Goal: Information Seeking & Learning: Learn about a topic

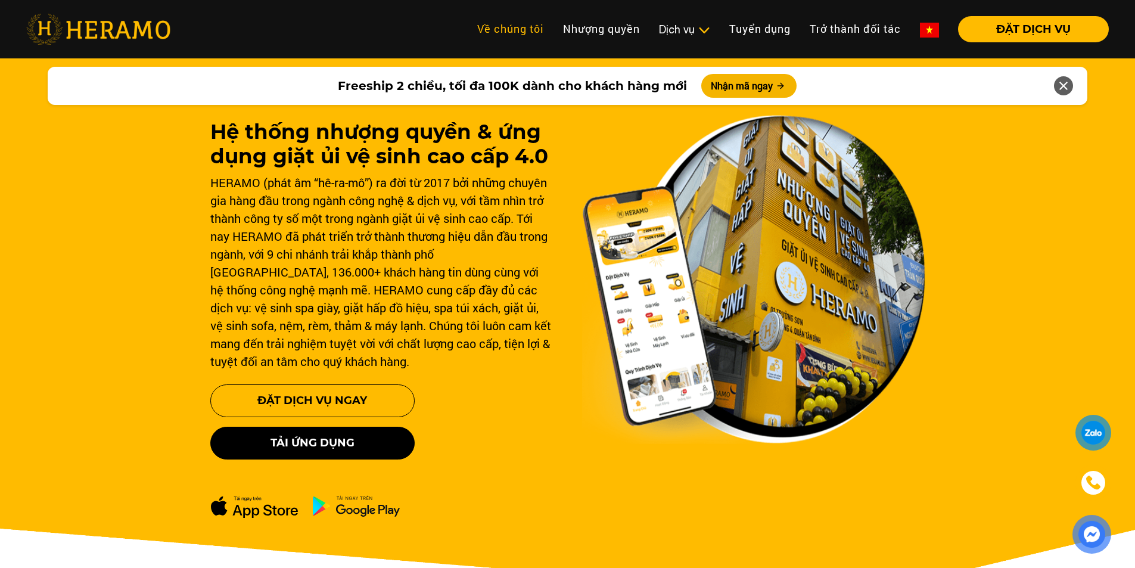
click at [508, 32] on link "Về chúng tôi" at bounding box center [511, 29] width 86 height 26
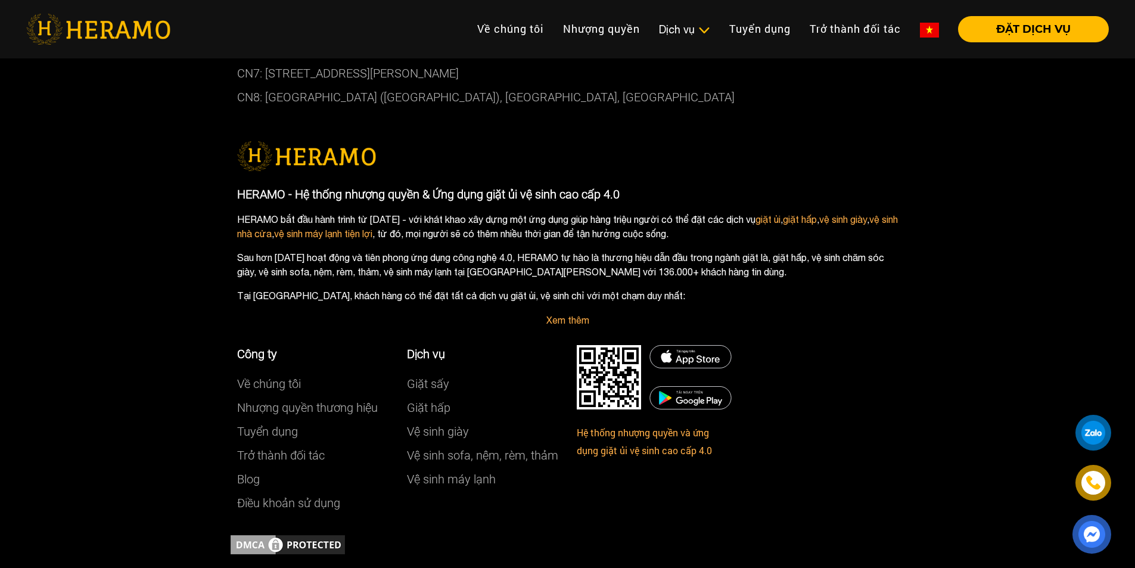
scroll to position [3307, 0]
click at [611, 420] on div at bounding box center [624, 383] width 95 height 79
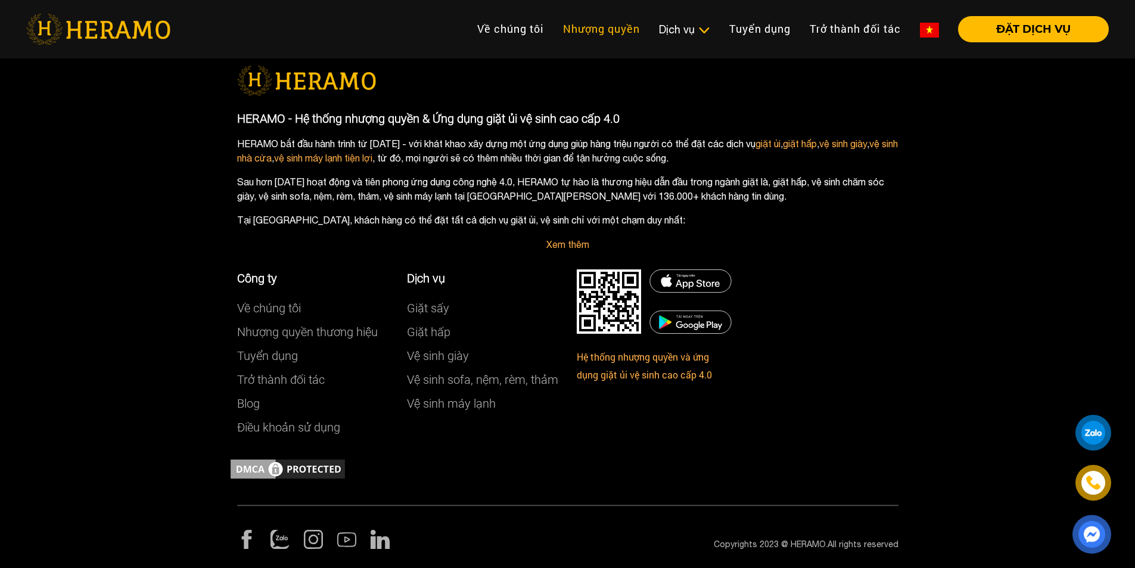
click at [617, 37] on link "Nhượng quyền" at bounding box center [602, 29] width 96 height 26
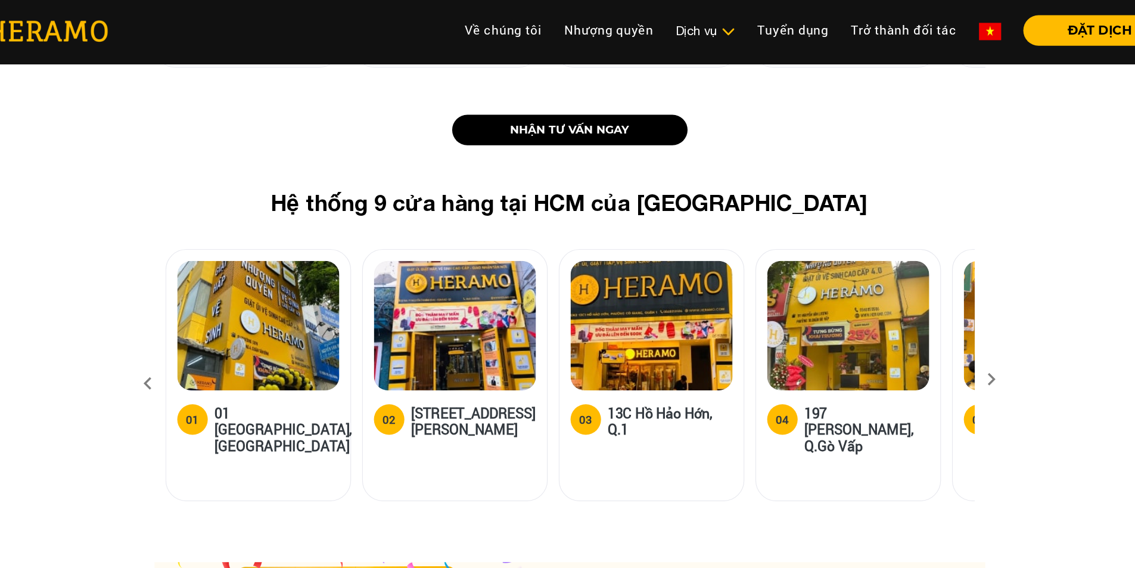
scroll to position [1448, 0]
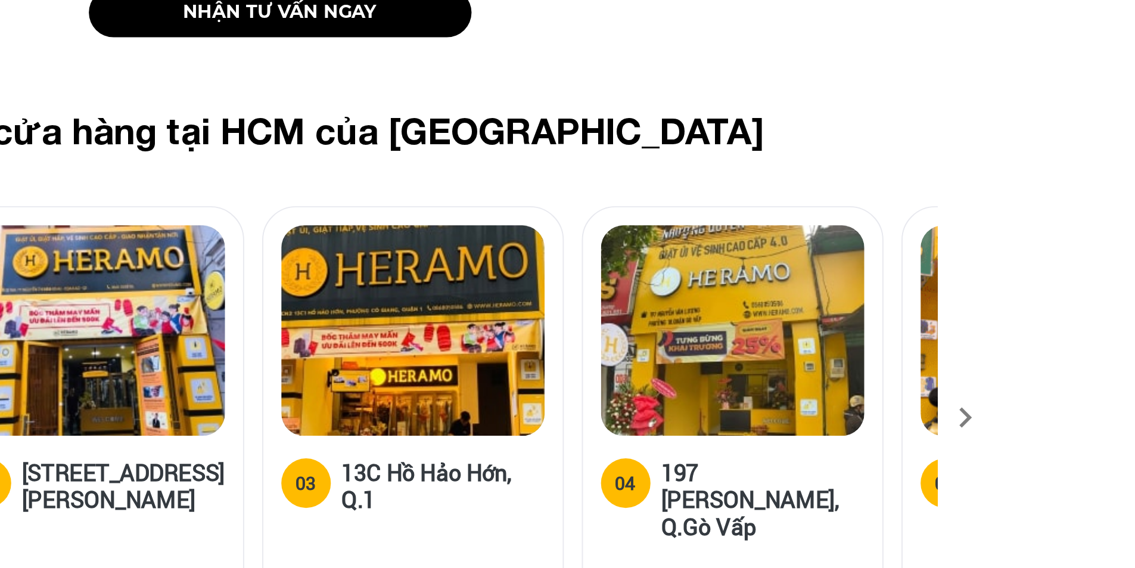
click at [928, 341] on icon at bounding box center [930, 345] width 21 height 8
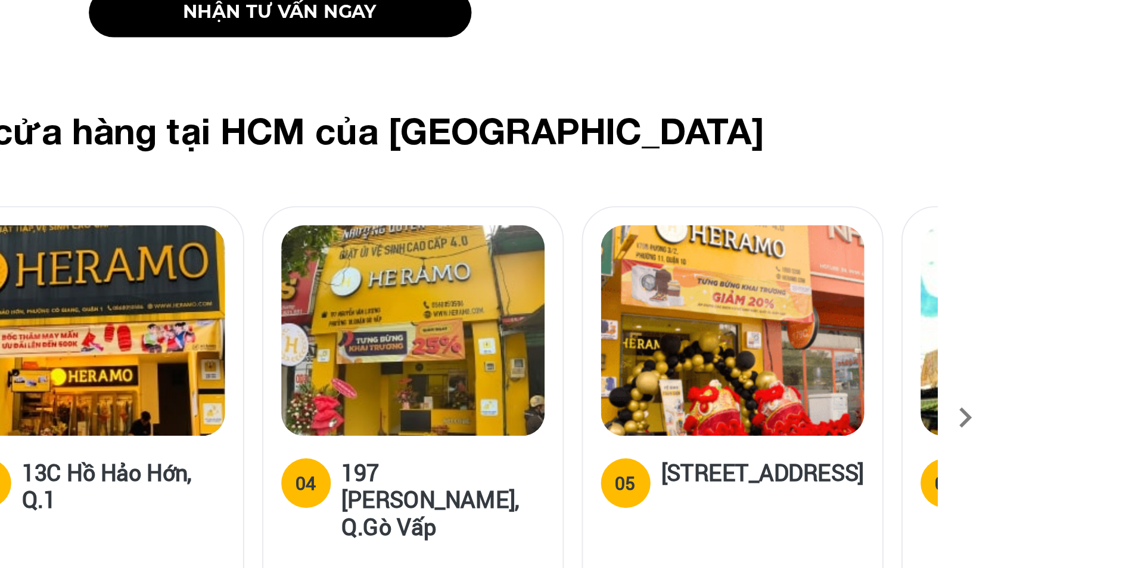
click at [928, 341] on icon at bounding box center [930, 345] width 21 height 8
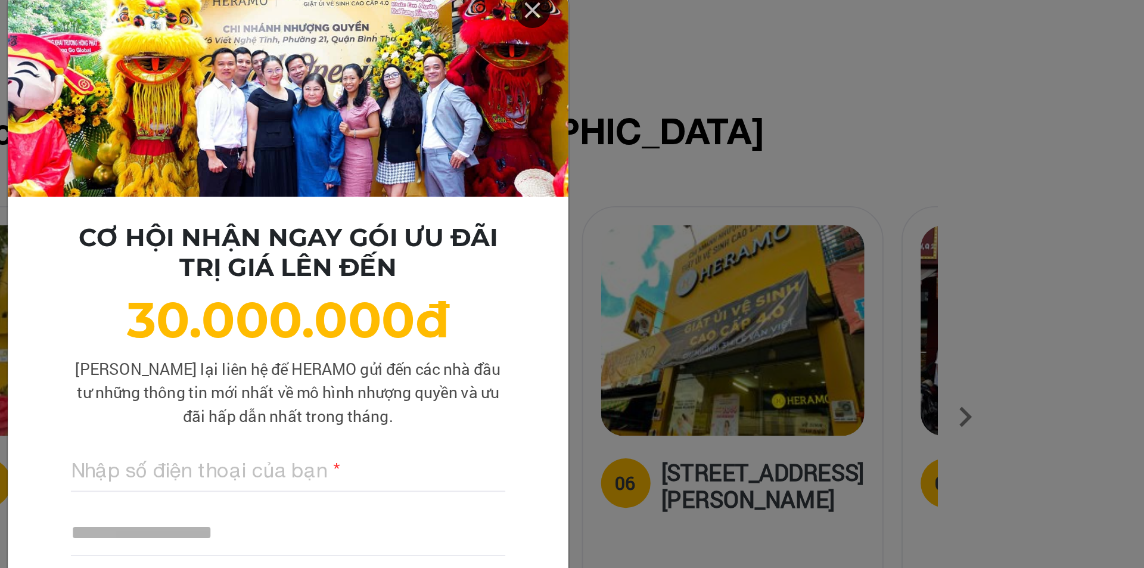
click at [929, 315] on div "CƠ HỘI NHẬN NGAY GÓI ƯU ĐÃI TRỊ GIÁ LÊN ĐẾN 30.000.000đ Lưu lại liên hệ để HERA…" at bounding box center [572, 284] width 1144 height 568
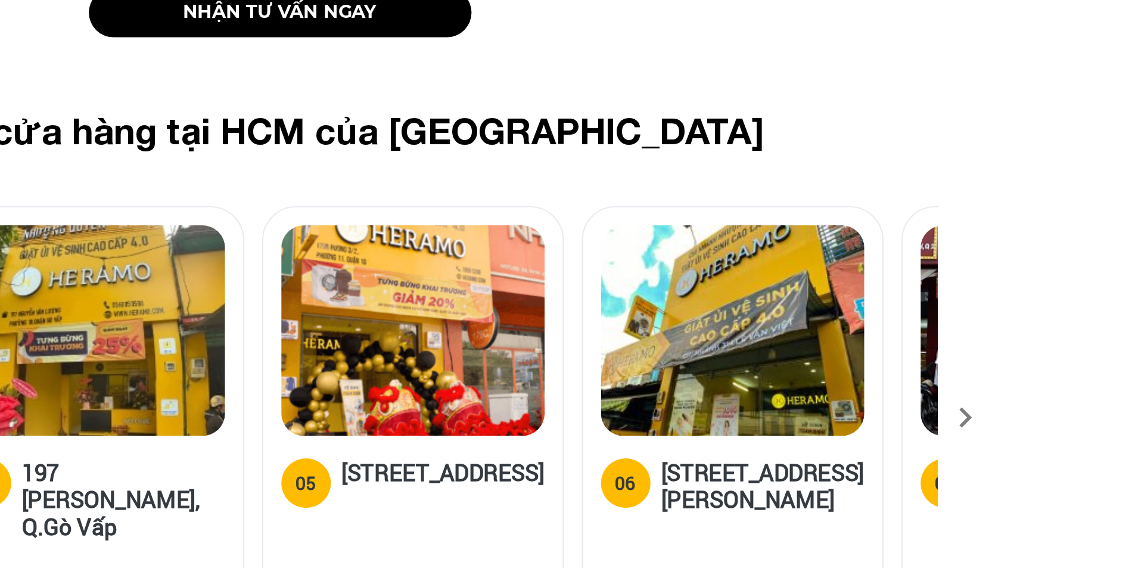
click at [929, 341] on icon at bounding box center [930, 345] width 21 height 8
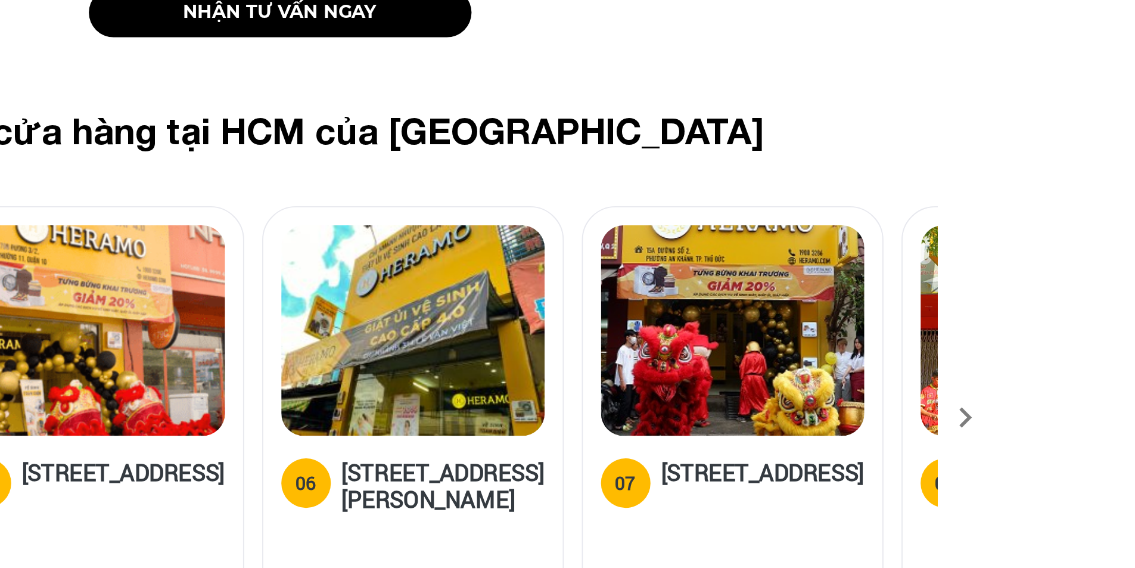
click at [929, 341] on icon at bounding box center [930, 345] width 21 height 8
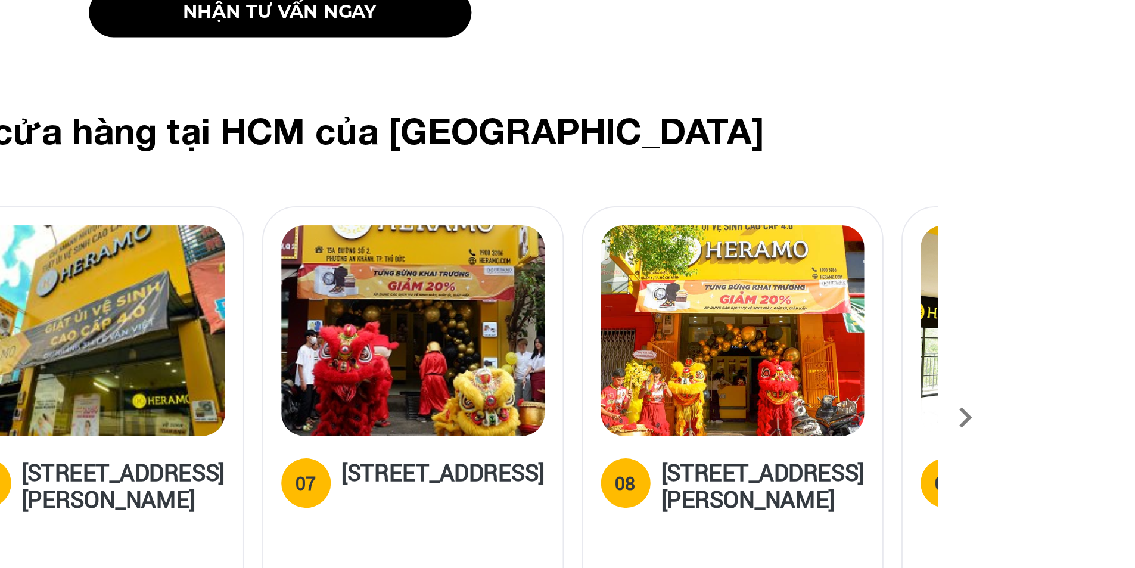
click at [929, 341] on icon at bounding box center [930, 345] width 21 height 8
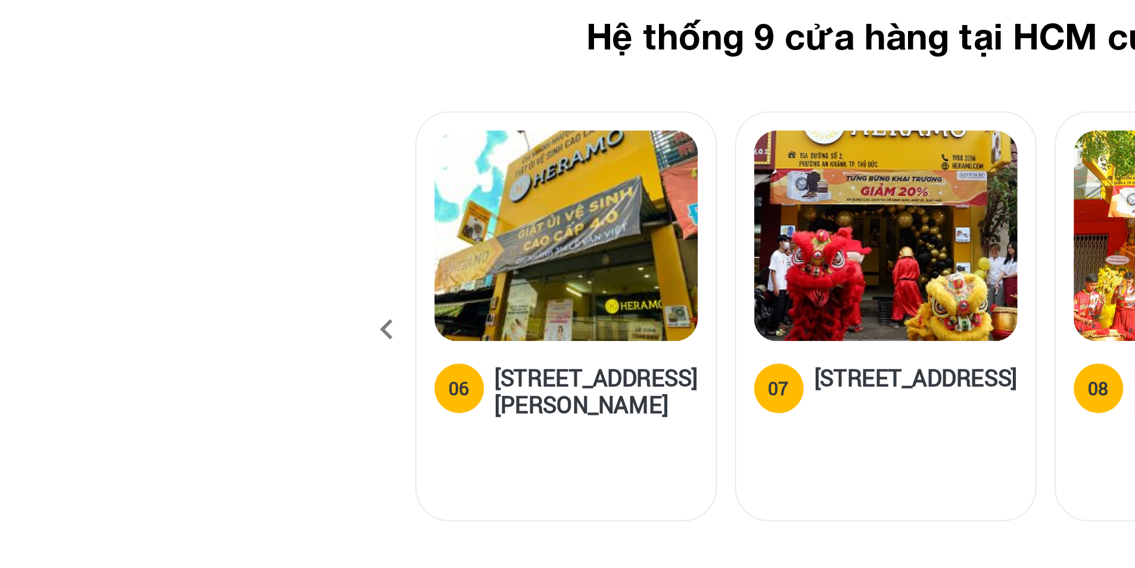
click at [203, 328] on icon at bounding box center [204, 344] width 21 height 32
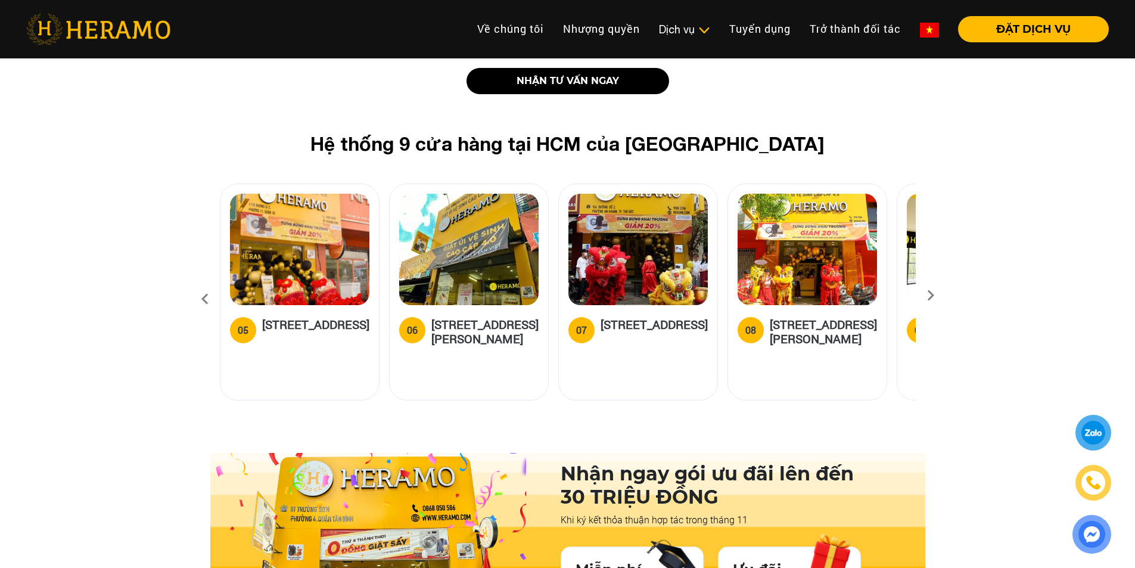
scroll to position [1490, 0]
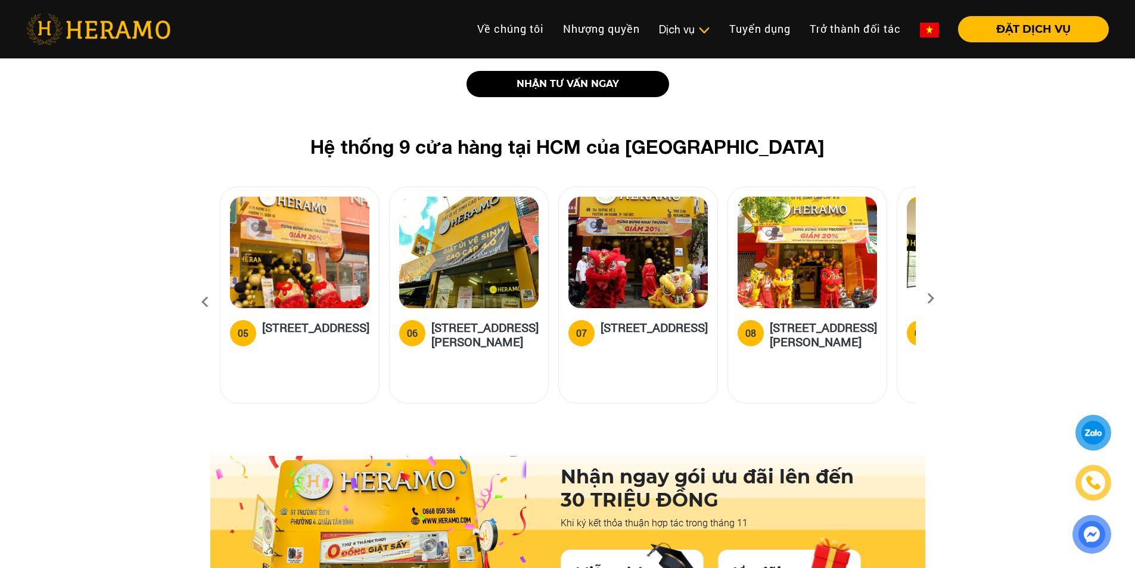
click at [293, 252] on img at bounding box center [299, 252] width 139 height 111
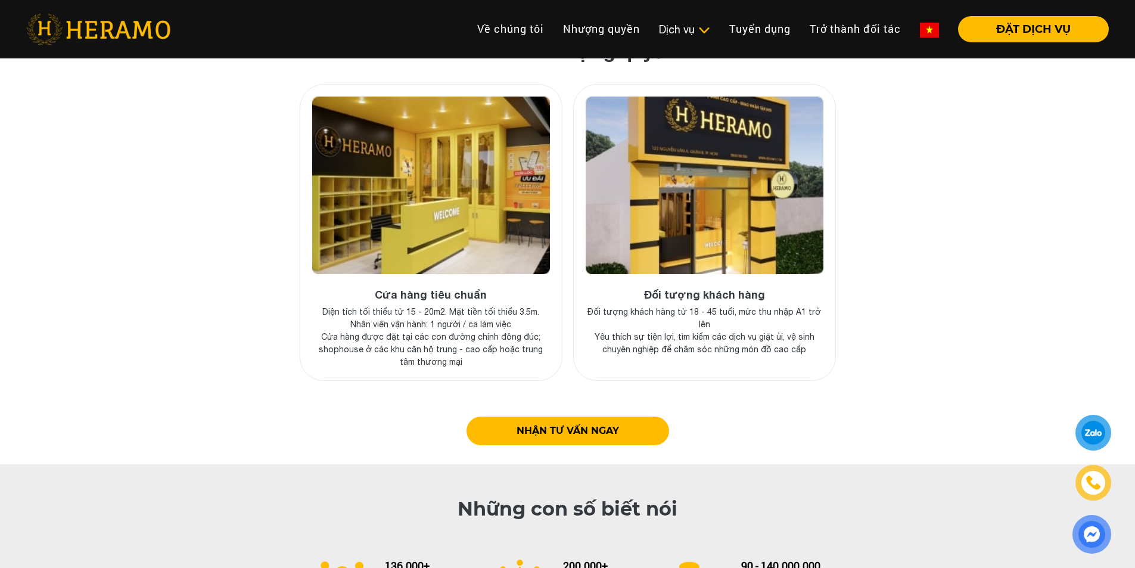
scroll to position [4363, 0]
drag, startPoint x: 726, startPoint y: 97, endPoint x: 682, endPoint y: 104, distance: 44.7
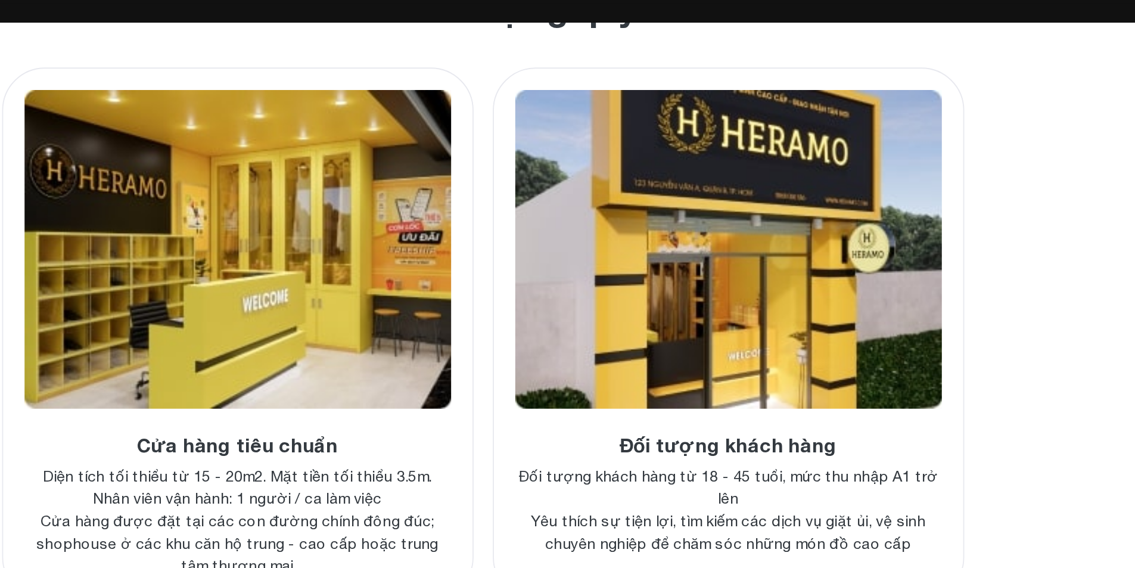
drag, startPoint x: 682, startPoint y: 104, endPoint x: 796, endPoint y: 163, distance: 127.7
click at [796, 163] on img at bounding box center [705, 185] width 238 height 178
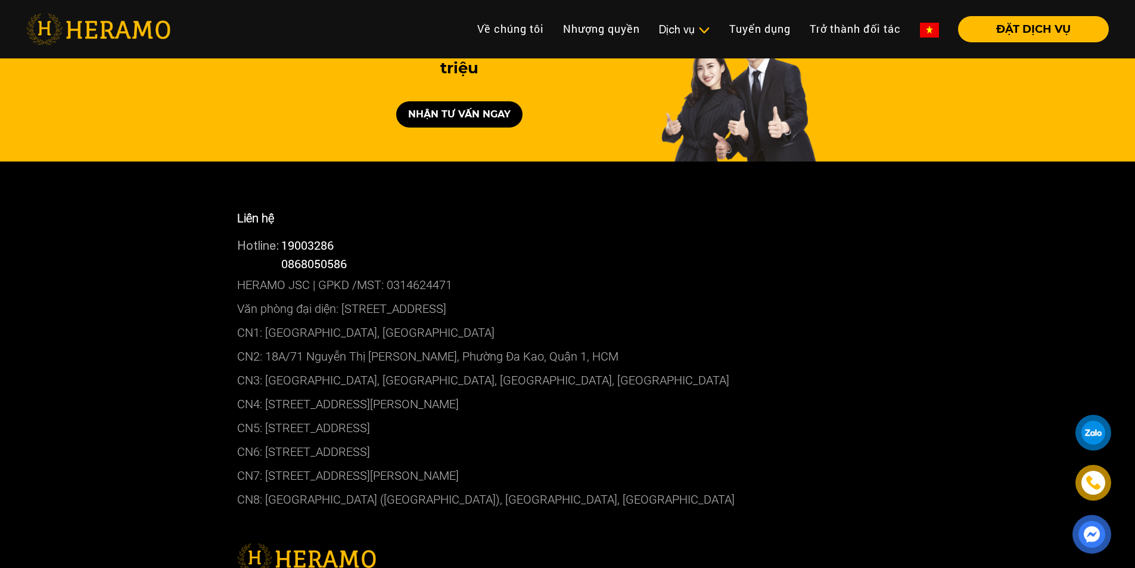
scroll to position [6475, 0]
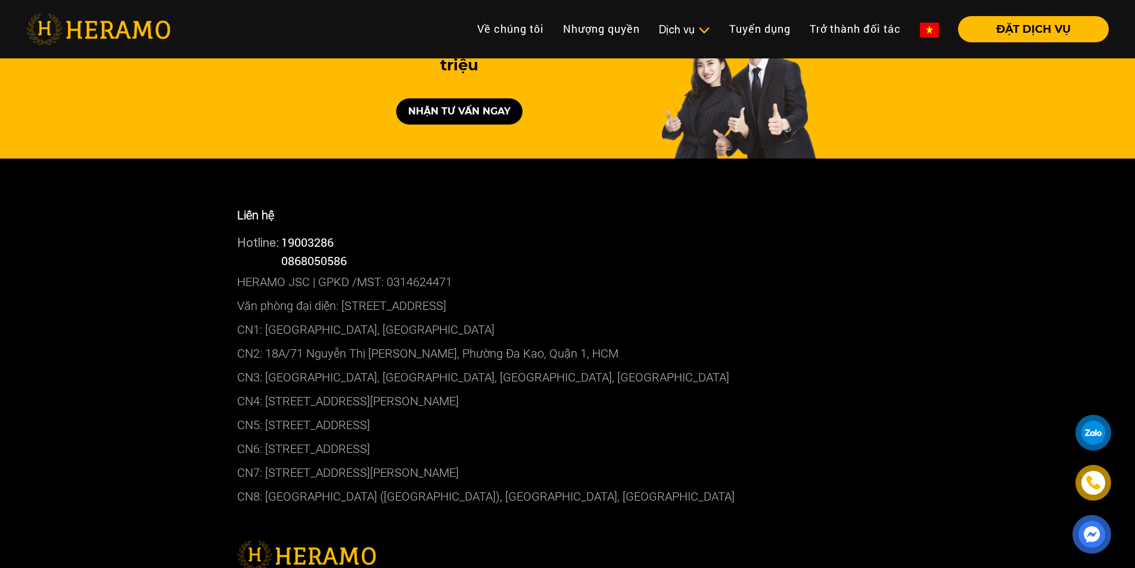
click at [314, 413] on p "CN5: [STREET_ADDRESS]" at bounding box center [567, 425] width 661 height 24
click at [338, 318] on p "CN1: [GEOGRAPHIC_DATA], [GEOGRAPHIC_DATA]" at bounding box center [567, 330] width 661 height 24
click at [325, 318] on p "CN1: [GEOGRAPHIC_DATA], [GEOGRAPHIC_DATA]" at bounding box center [567, 330] width 661 height 24
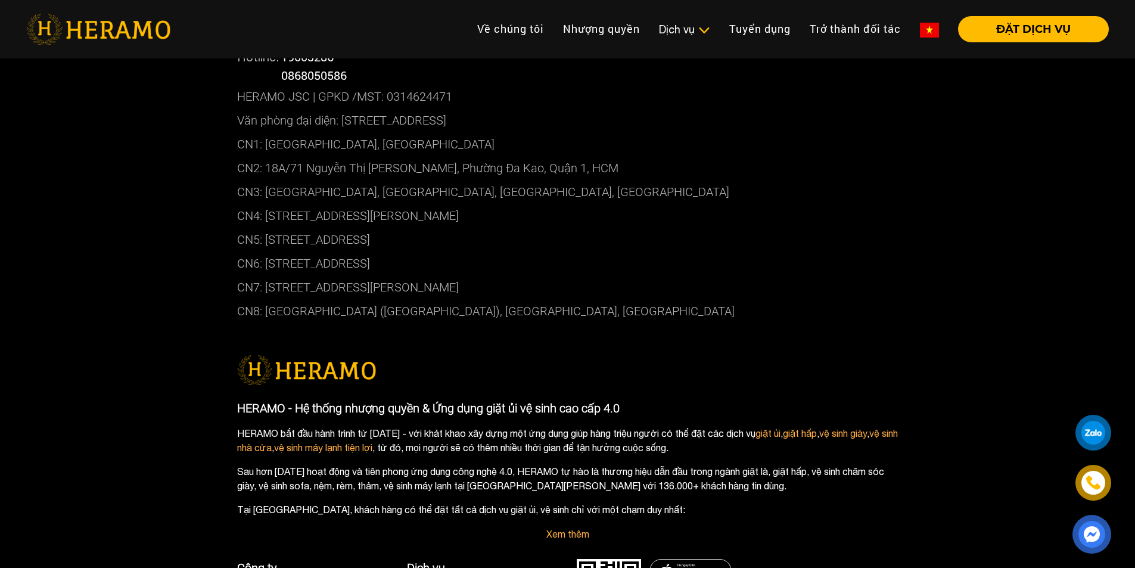
scroll to position [6877, 0]
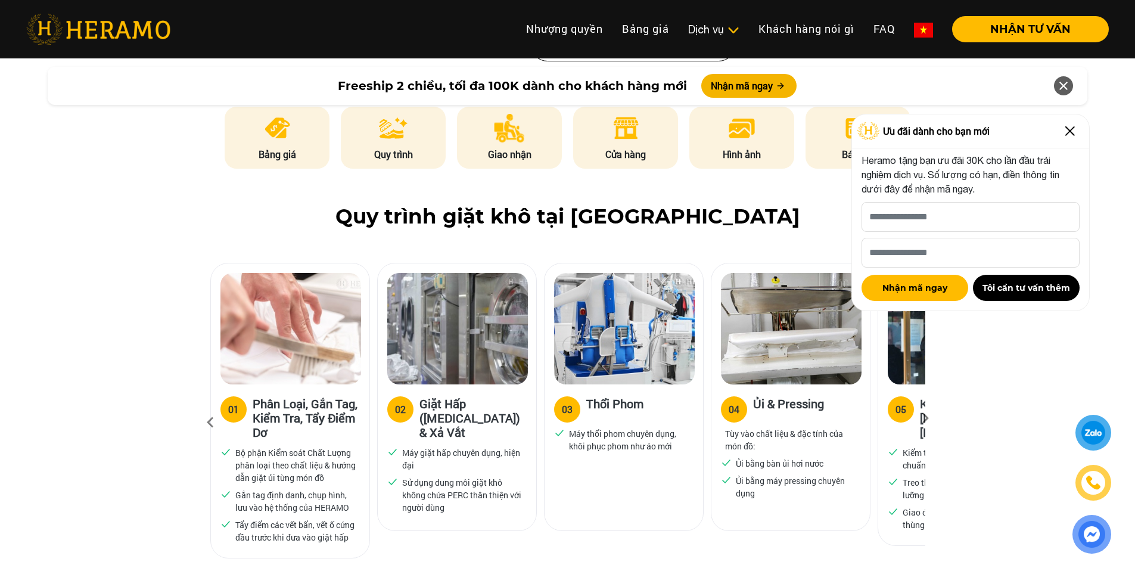
scroll to position [622, 0]
click at [902, 402] on div "05" at bounding box center [901, 409] width 11 height 14
click at [929, 418] on icon at bounding box center [925, 422] width 21 height 8
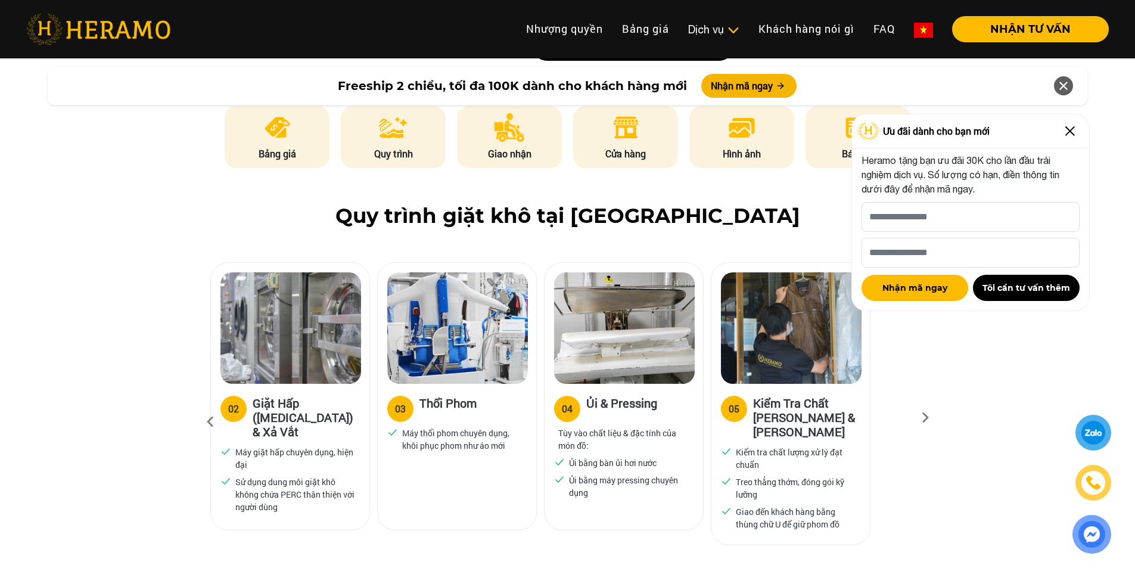
click at [929, 418] on icon at bounding box center [925, 422] width 21 height 8
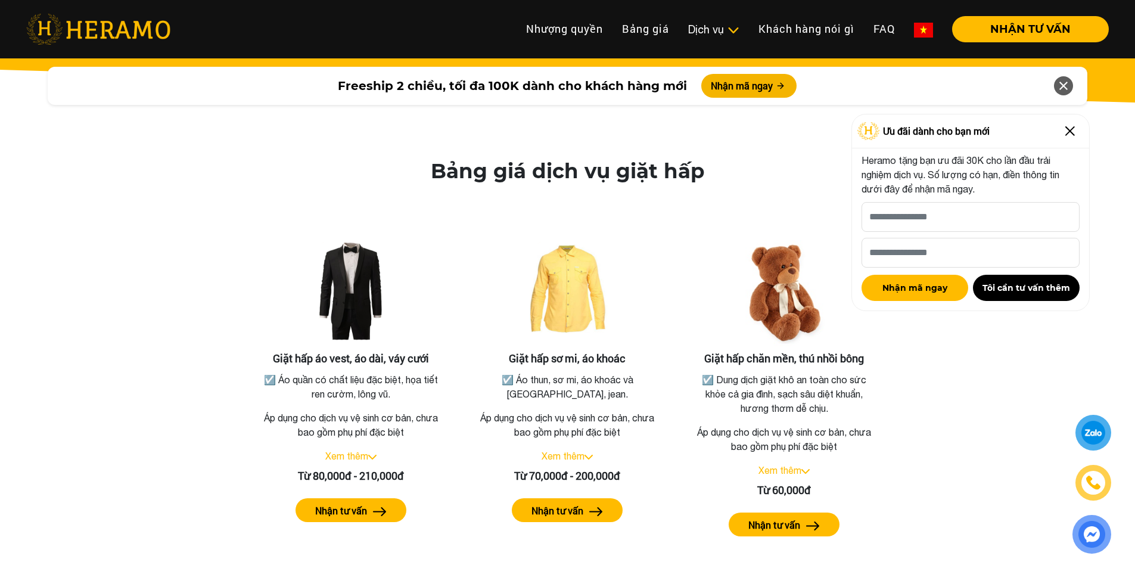
scroll to position [2055, 0]
click at [571, 451] on link "Xem thêm" at bounding box center [563, 456] width 43 height 11
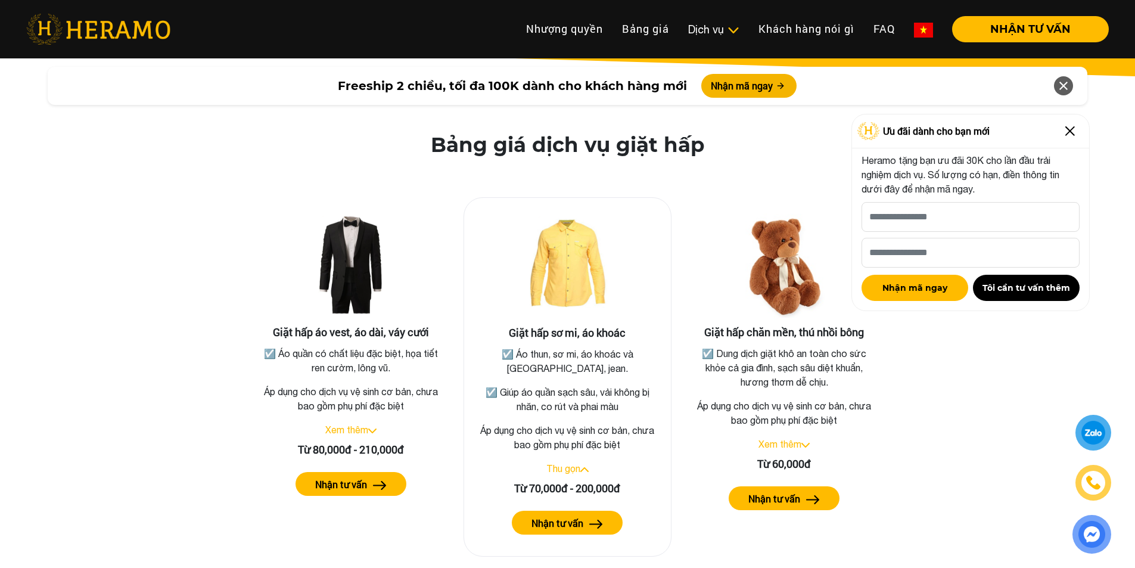
scroll to position [2082, 0]
click at [333, 424] on link "Xem thêm" at bounding box center [346, 429] width 43 height 11
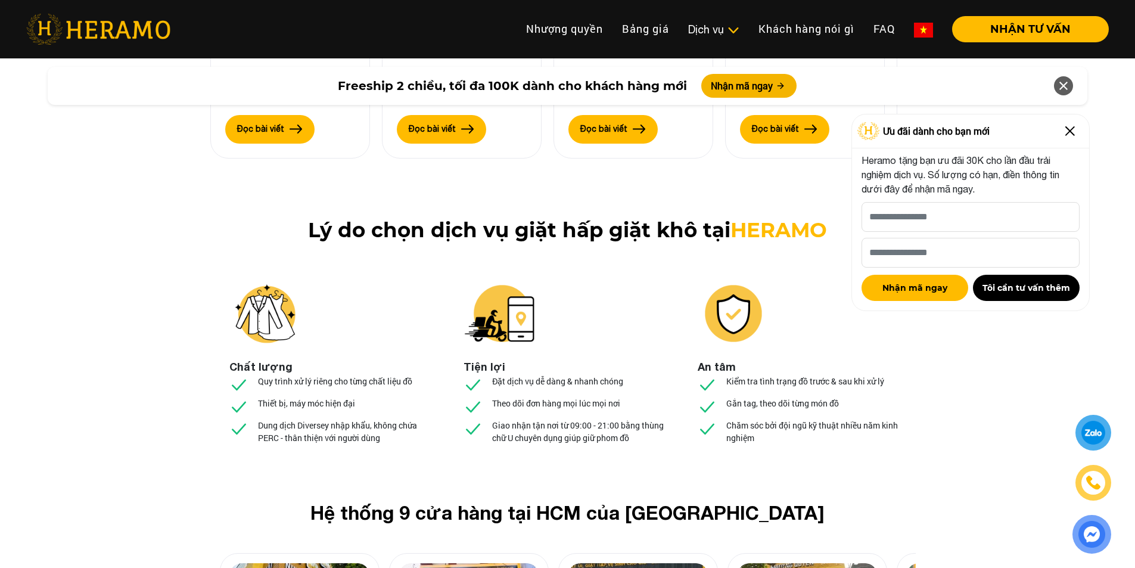
scroll to position [4393, 0]
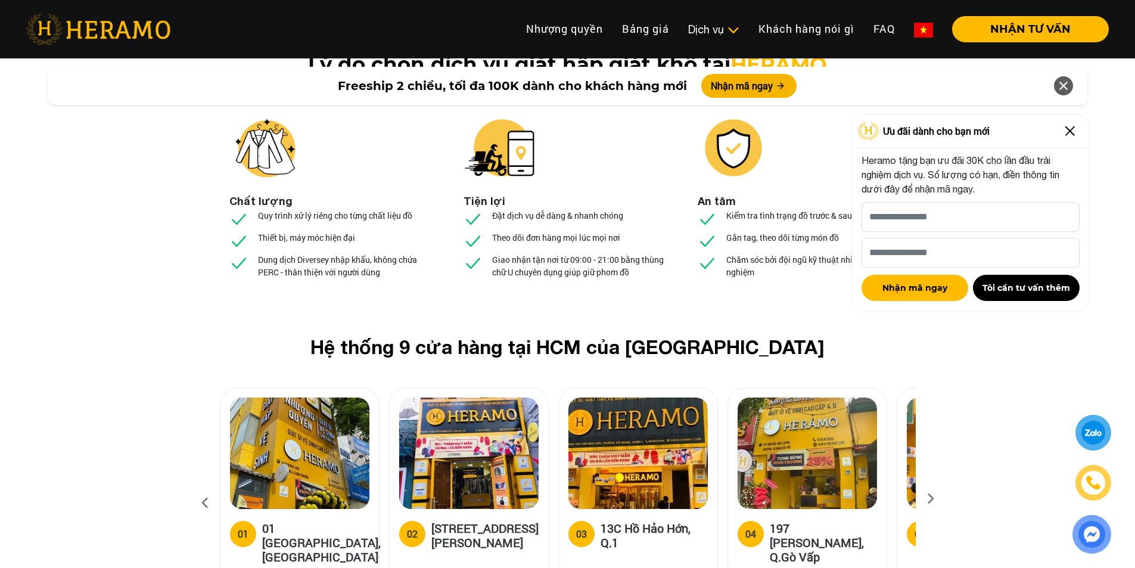
click at [299, 521] on h5 "01 [GEOGRAPHIC_DATA], [GEOGRAPHIC_DATA]" at bounding box center [321, 542] width 119 height 43
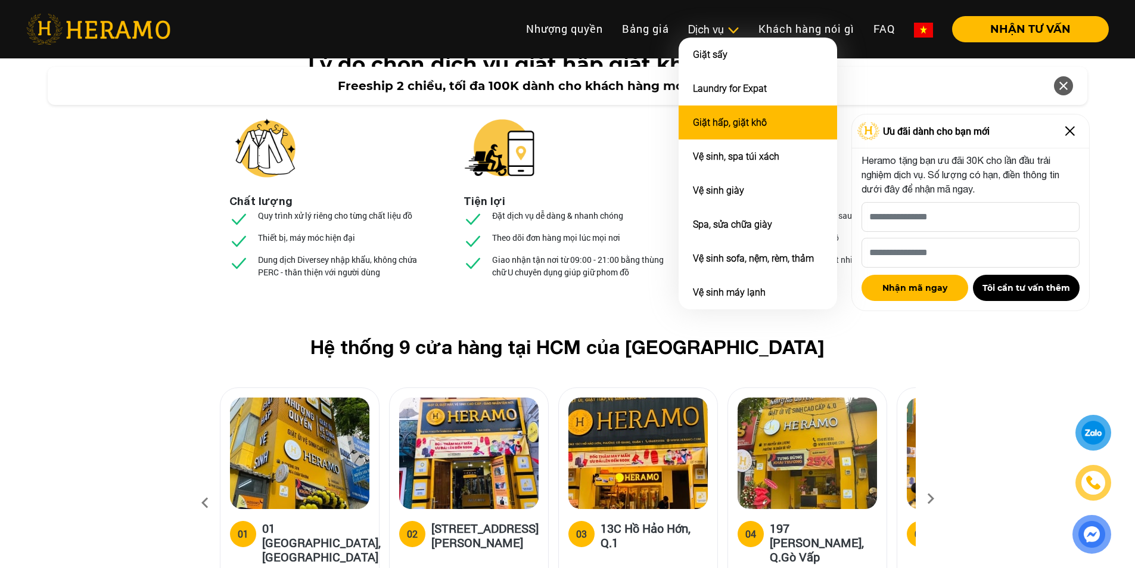
click at [704, 129] on li "Giặt hấp, giặt khô" at bounding box center [758, 122] width 159 height 34
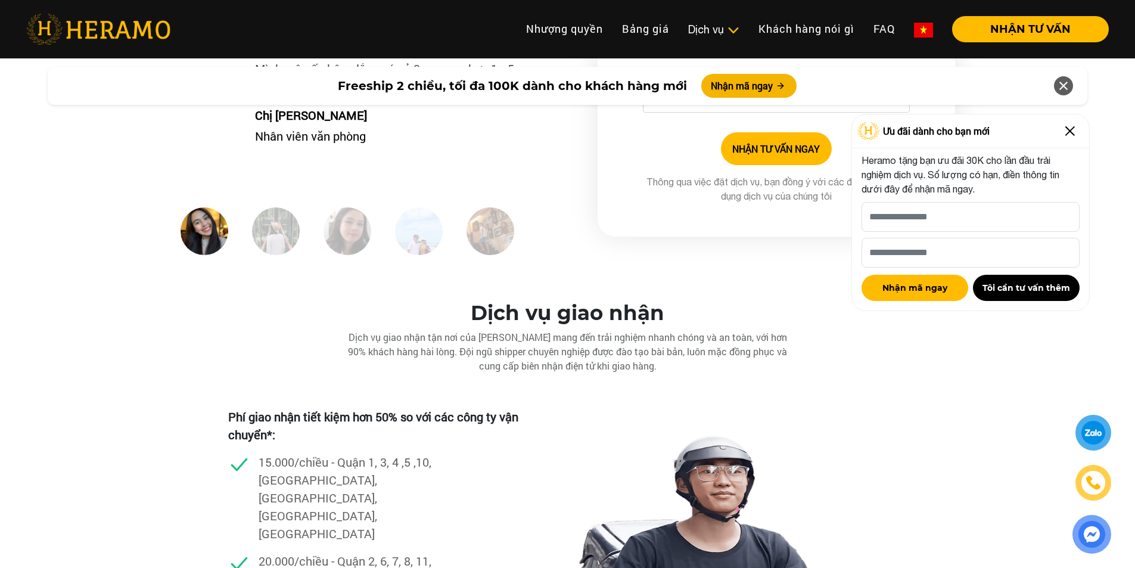
scroll to position [3157, 0]
